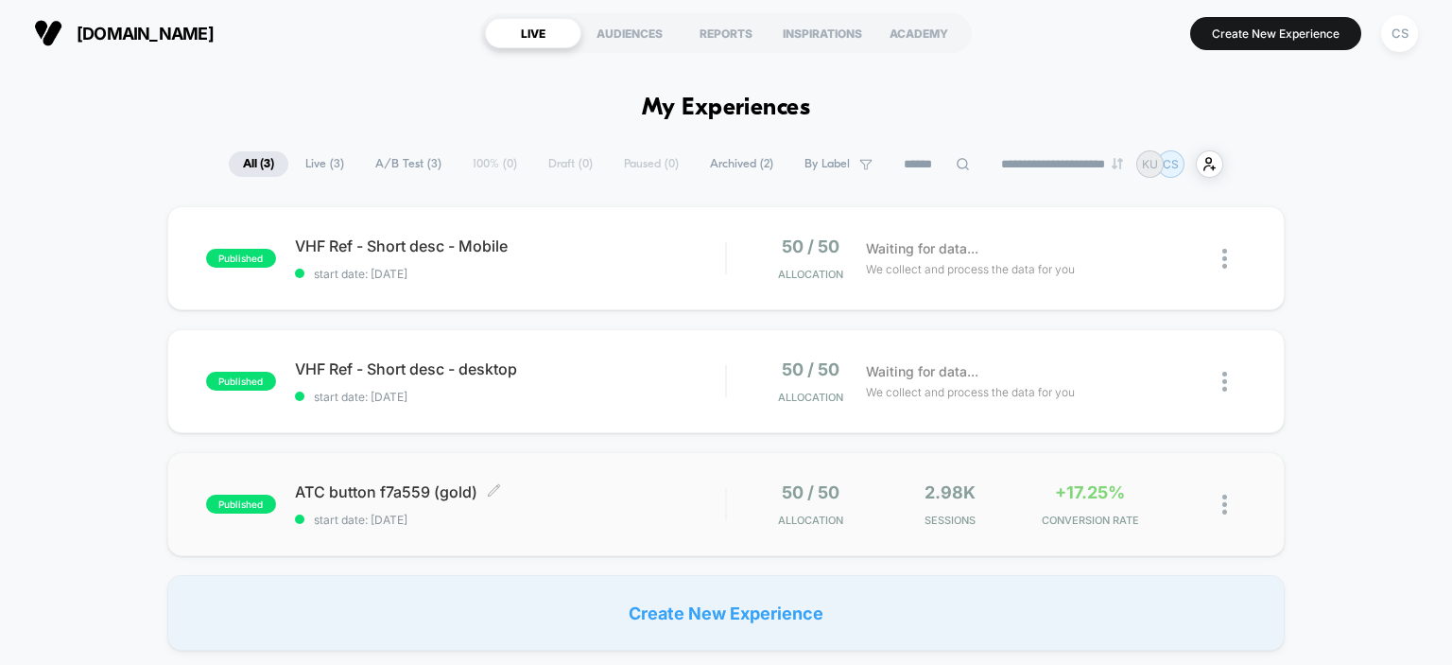
click at [371, 491] on span "ATC button f7a559 (gold) Click to edit experience details" at bounding box center [510, 491] width 431 height 19
